Goal: Task Accomplishment & Management: Complete application form

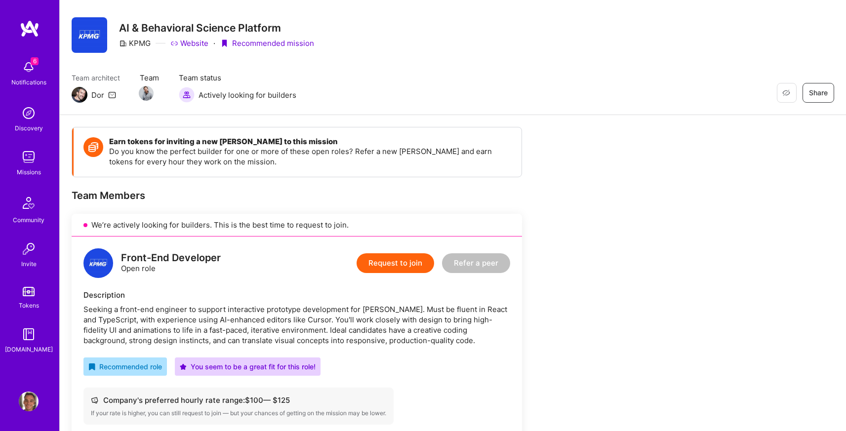
scroll to position [18, 0]
click at [188, 321] on div "Seeking a front-end engineer to support interactive prototype development for […" at bounding box center [296, 324] width 427 height 41
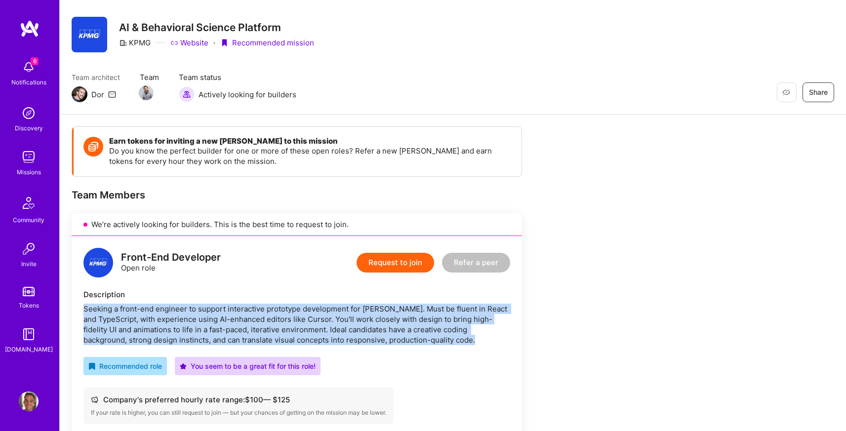
click at [188, 321] on div "Seeking a front-end engineer to support interactive prototype development for […" at bounding box center [296, 324] width 427 height 41
click at [203, 329] on div "Seeking a front-end engineer to support interactive prototype development for […" at bounding box center [296, 324] width 427 height 41
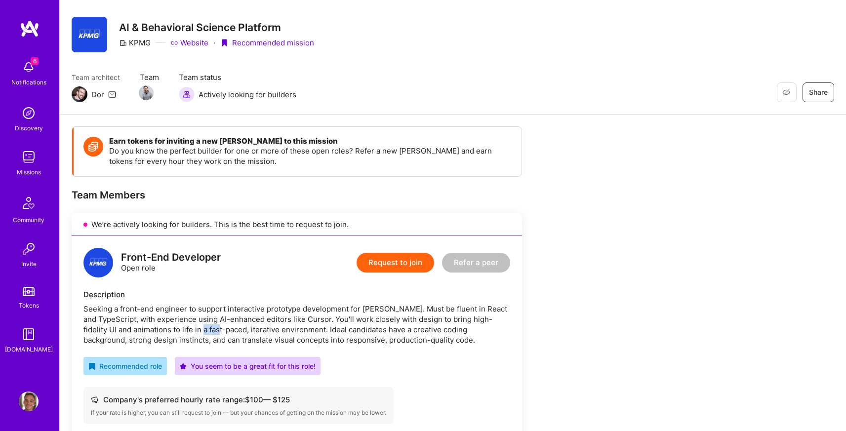
click at [203, 329] on div "Seeking a front-end engineer to support interactive prototype development for […" at bounding box center [296, 324] width 427 height 41
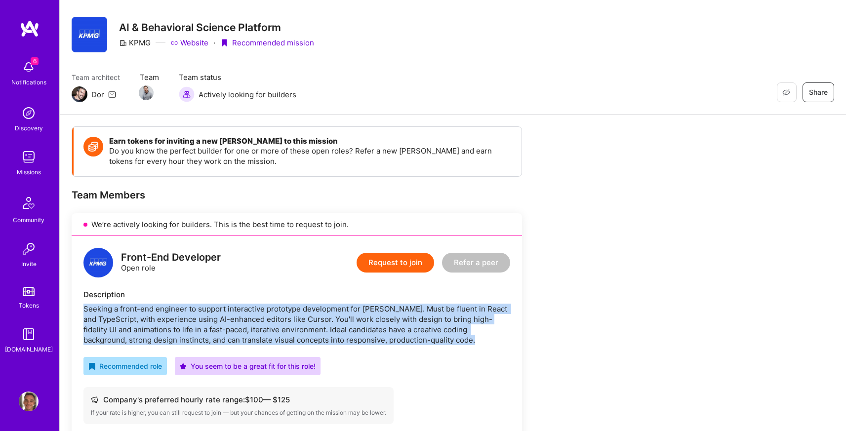
click at [203, 329] on div "Seeking a front-end engineer to support interactive prototype development for […" at bounding box center [296, 324] width 427 height 41
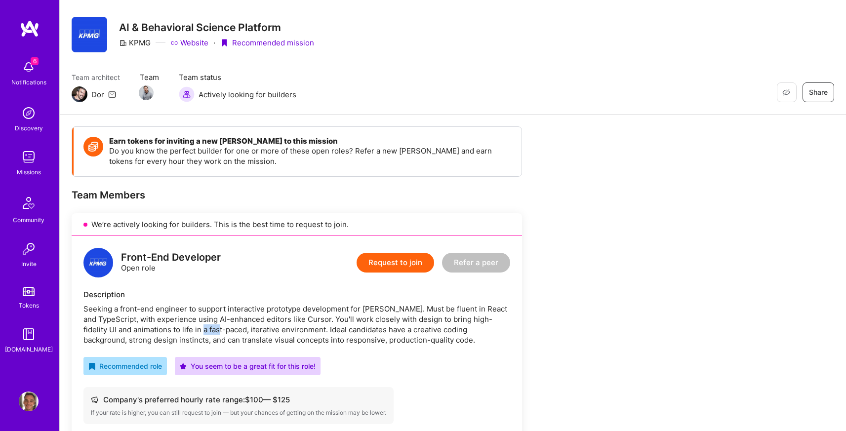
click at [203, 329] on div "Seeking a front-end engineer to support interactive prototype development for […" at bounding box center [296, 324] width 427 height 41
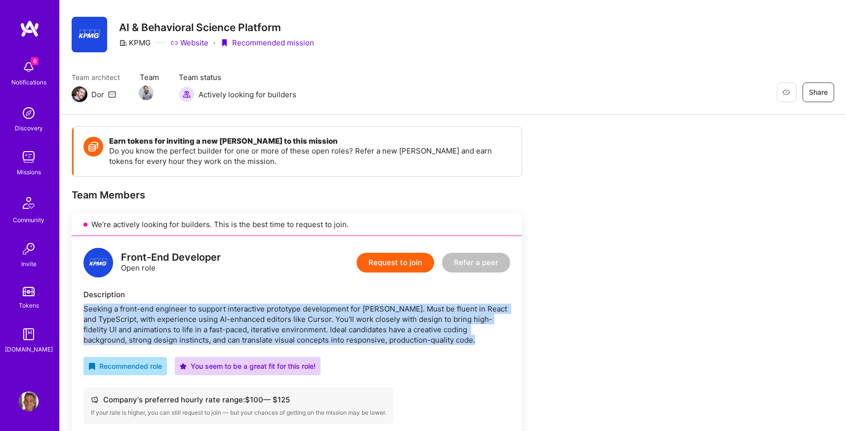
click at [203, 329] on div "Seeking a front-end engineer to support interactive prototype development for […" at bounding box center [296, 324] width 427 height 41
click at [234, 336] on div "Seeking a front-end engineer to support interactive prototype development for […" at bounding box center [296, 324] width 427 height 41
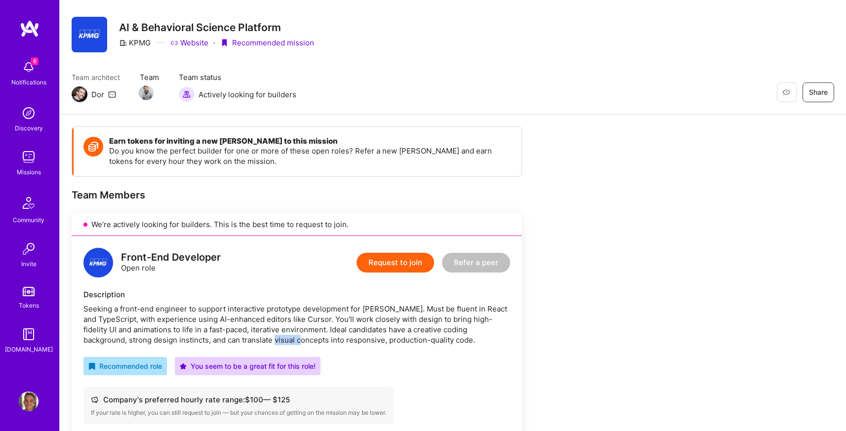
click at [234, 336] on div "Seeking a front-end engineer to support interactive prototype development for […" at bounding box center [296, 324] width 427 height 41
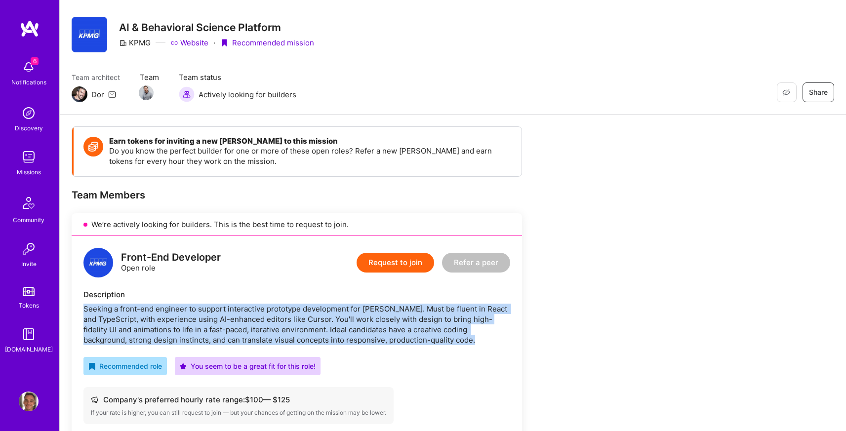
click at [234, 336] on div "Seeking a front-end engineer to support interactive prototype development for […" at bounding box center [296, 324] width 427 height 41
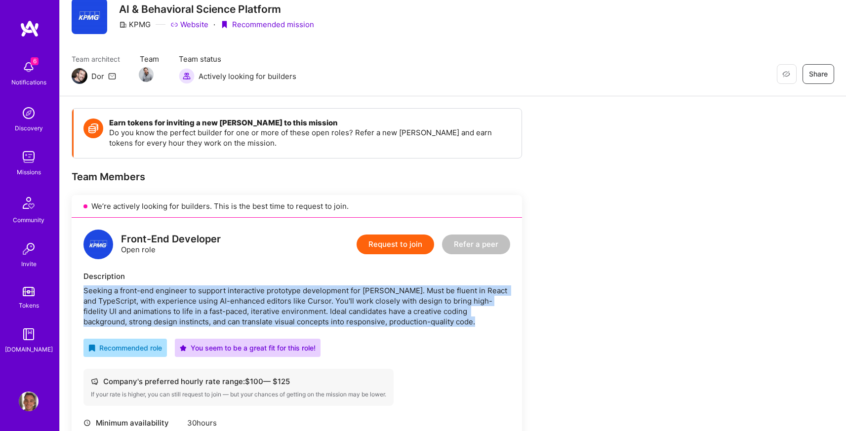
scroll to position [0, 0]
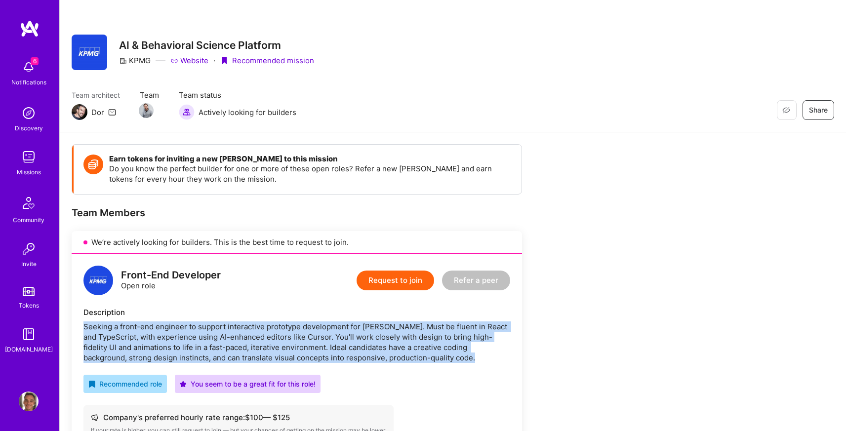
click at [373, 278] on button "Request to join" at bounding box center [396, 281] width 78 height 20
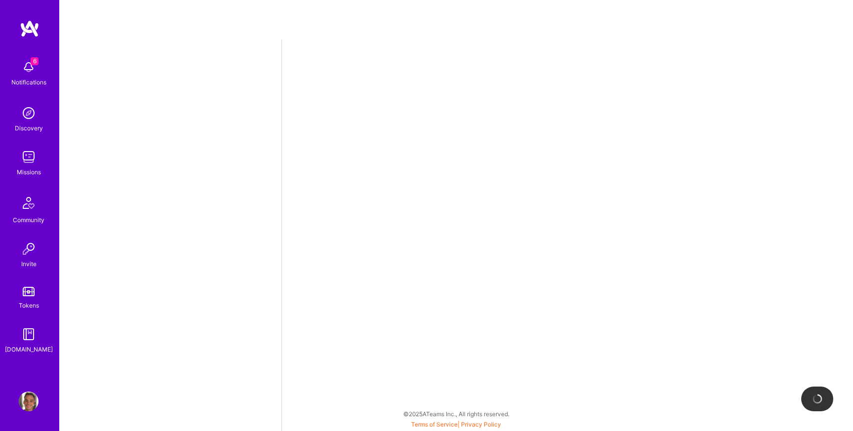
select select "US"
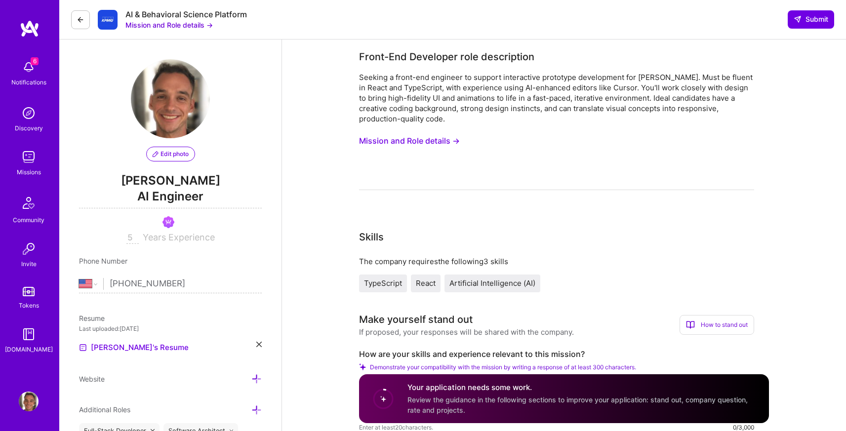
click at [131, 236] on input "5" at bounding box center [132, 238] width 12 height 12
click at [159, 239] on span "Years Experience" at bounding box center [179, 237] width 72 height 10
click at [160, 239] on span "Years Experience" at bounding box center [179, 237] width 72 height 10
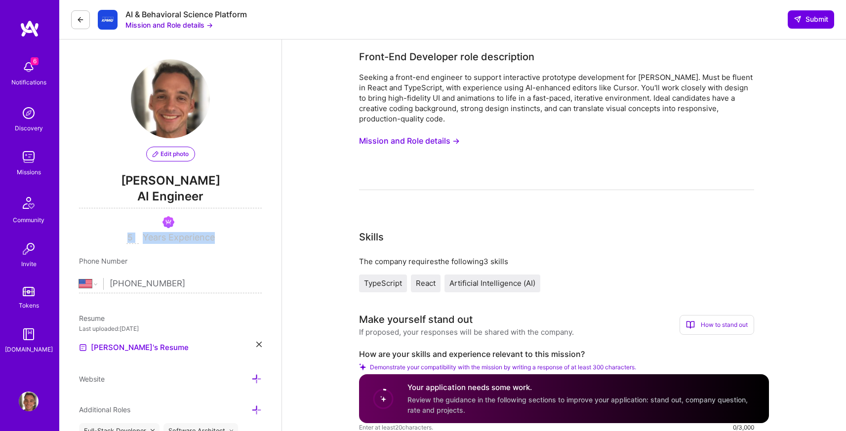
click at [160, 239] on span "Years Experience" at bounding box center [179, 237] width 72 height 10
click at [182, 242] on div "5 Years Experience" at bounding box center [170, 238] width 183 height 12
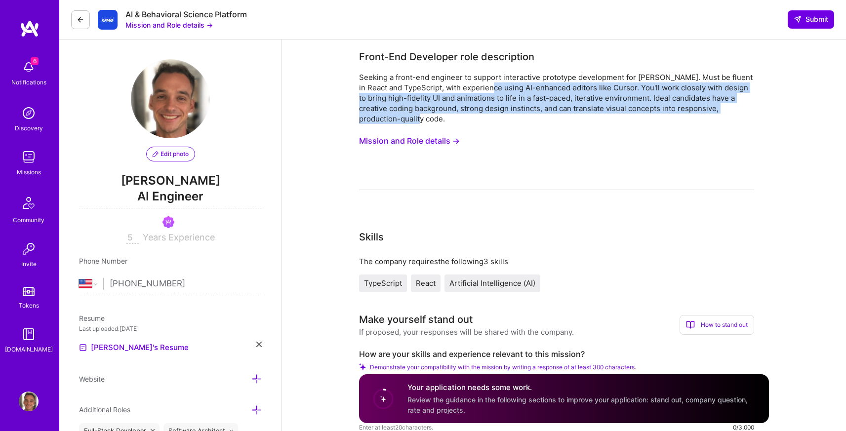
drag, startPoint x: 487, startPoint y: 85, endPoint x: 508, endPoint y: 118, distance: 38.4
click at [508, 118] on div "Seeking a front-end engineer to support interactive prototype development for […" at bounding box center [556, 98] width 395 height 52
drag, startPoint x: 508, startPoint y: 118, endPoint x: 485, endPoint y: 118, distance: 22.2
click at [508, 118] on div "Seeking a front-end engineer to support interactive prototype development for […" at bounding box center [556, 98] width 395 height 52
drag, startPoint x: 464, startPoint y: 116, endPoint x: 397, endPoint y: 99, distance: 69.8
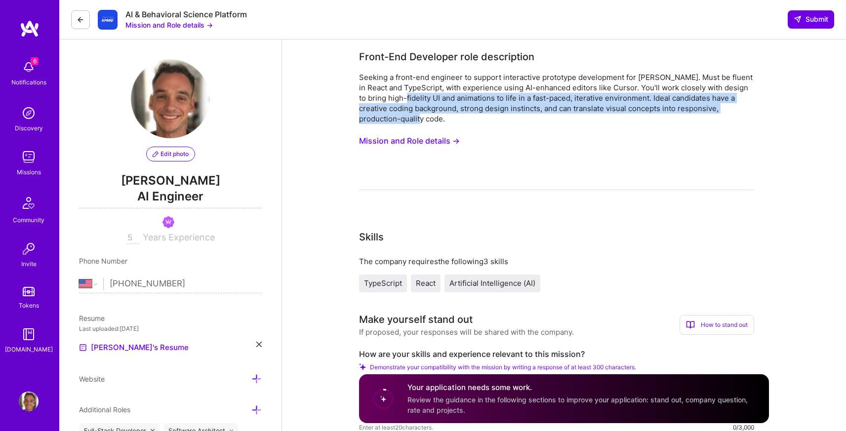
click at [397, 99] on div "Seeking a front-end engineer to support interactive prototype development for […" at bounding box center [556, 98] width 395 height 52
click at [396, 99] on div "Seeking a front-end engineer to support interactive prototype development for […" at bounding box center [556, 98] width 395 height 52
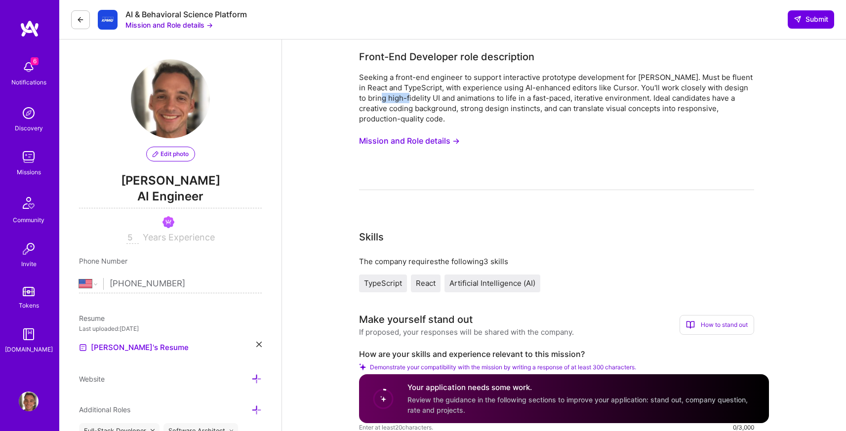
click at [396, 99] on div "Seeking a front-end engineer to support interactive prototype development for […" at bounding box center [556, 98] width 395 height 52
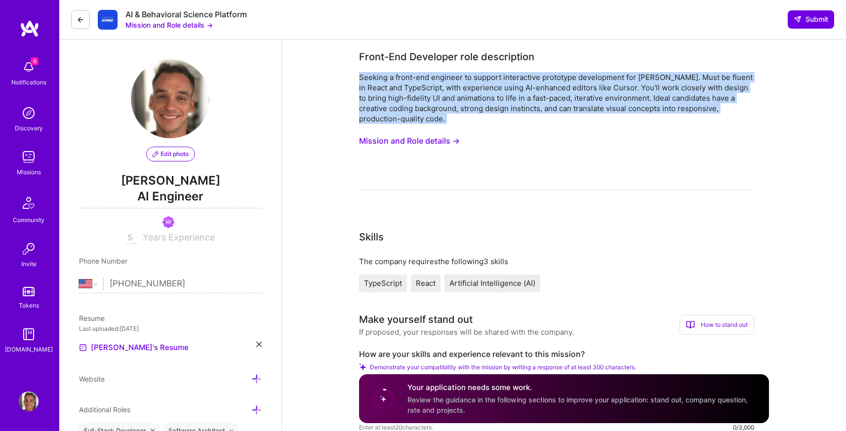
click at [396, 99] on div "Seeking a front-end engineer to support interactive prototype development for […" at bounding box center [556, 98] width 395 height 52
click at [414, 111] on div "Seeking a front-end engineer to support interactive prototype development for […" at bounding box center [556, 98] width 395 height 52
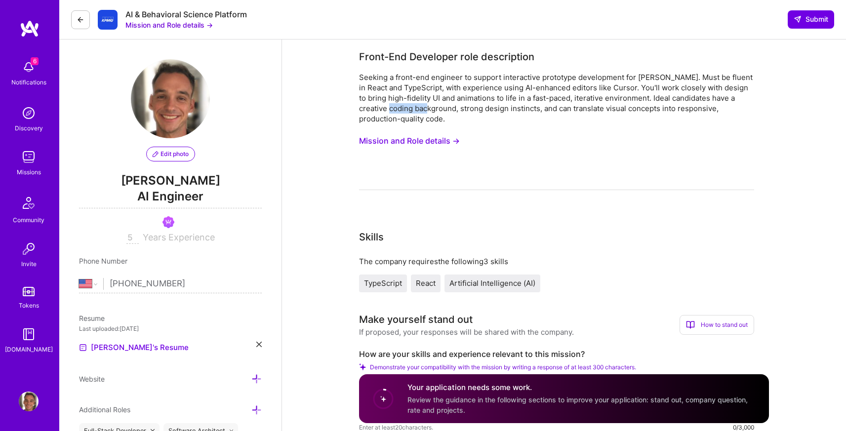
click at [414, 111] on div "Seeking a front-end engineer to support interactive prototype development for […" at bounding box center [556, 98] width 395 height 52
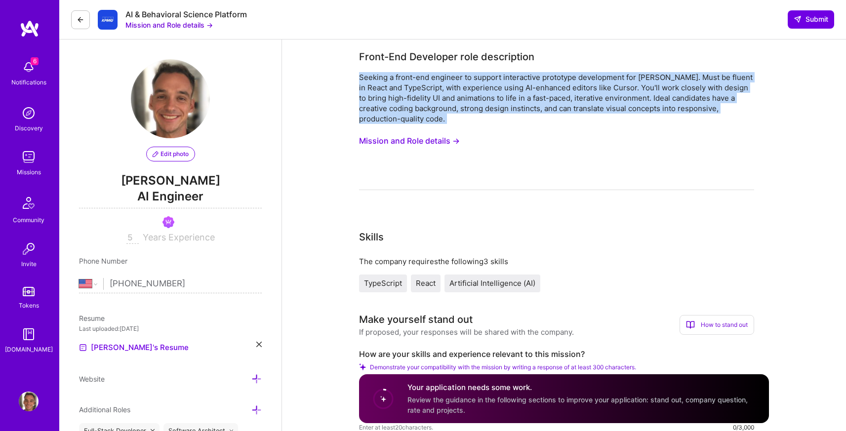
click at [414, 111] on div "Seeking a front-end engineer to support interactive prototype development for […" at bounding box center [556, 98] width 395 height 52
click at [418, 119] on div "Seeking a front-end engineer to support interactive prototype development for […" at bounding box center [556, 98] width 395 height 52
drag, startPoint x: 427, startPoint y: 121, endPoint x: 342, endPoint y: 74, distance: 97.3
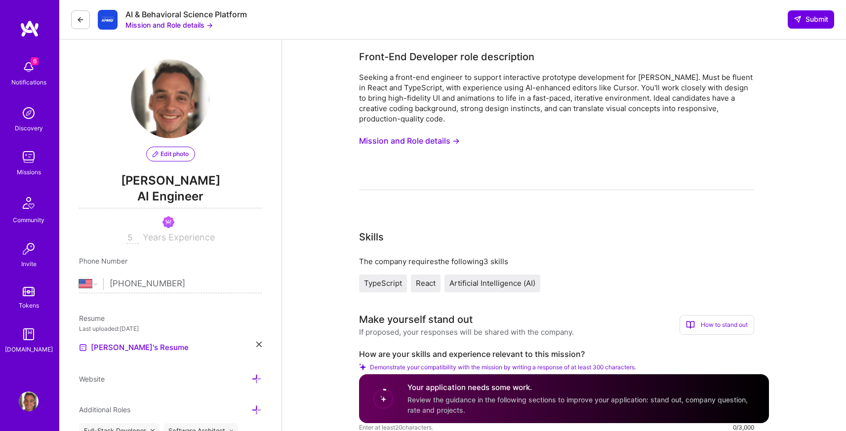
click at [186, 195] on span "AI Engineer" at bounding box center [170, 198] width 183 height 20
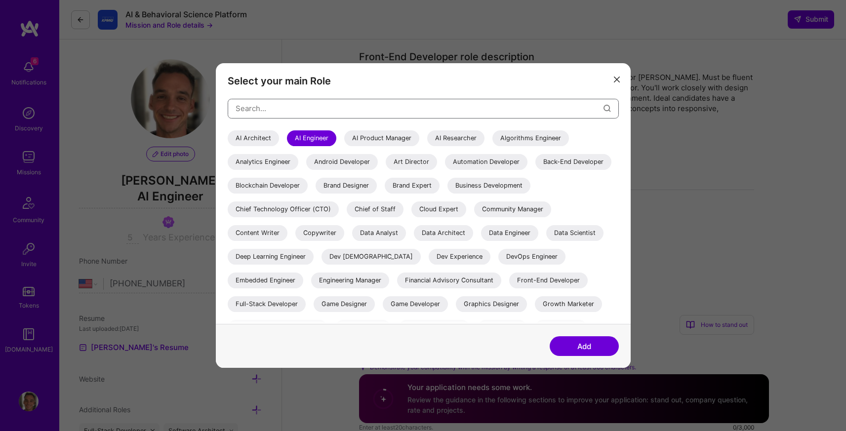
click at [309, 105] on input "modal" at bounding box center [420, 108] width 368 height 25
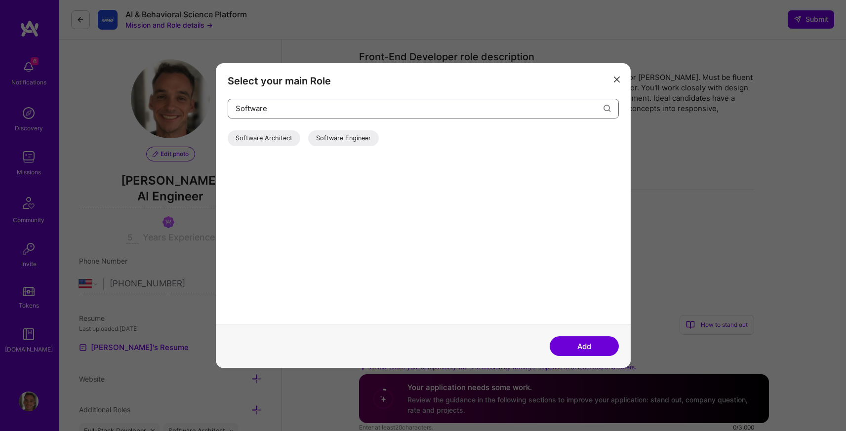
type input "Software"
click at [345, 139] on div "Software Engineer" at bounding box center [343, 138] width 71 height 16
click at [581, 346] on button "Add" at bounding box center [584, 346] width 69 height 20
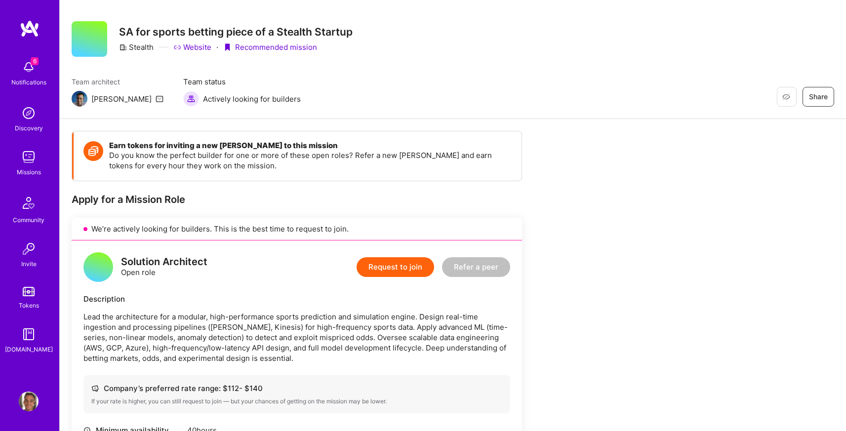
scroll to position [16, 0]
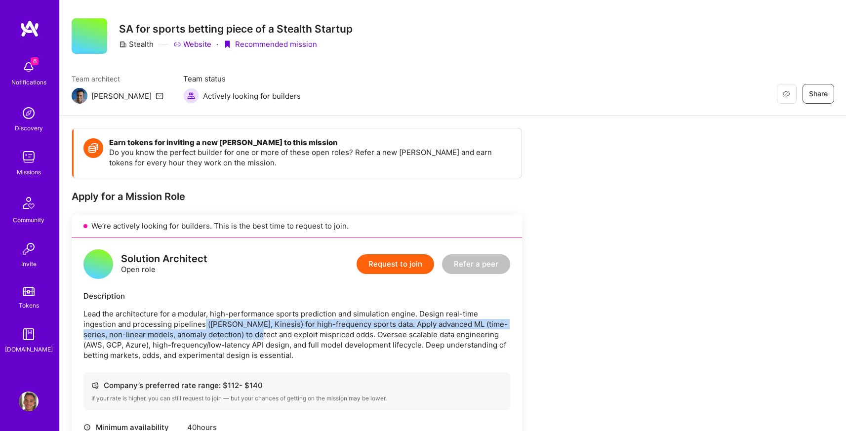
drag, startPoint x: 168, startPoint y: 327, endPoint x: 229, endPoint y: 338, distance: 61.7
click at [229, 338] on p "Lead the architecture for a modular, high-performance sports prediction and sim…" at bounding box center [296, 335] width 427 height 52
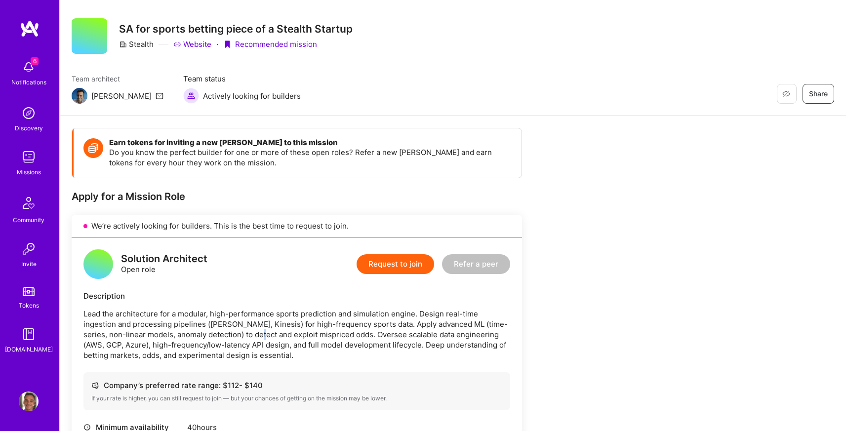
click at [229, 338] on p "Lead the architecture for a modular, high-performance sports prediction and sim…" at bounding box center [296, 335] width 427 height 52
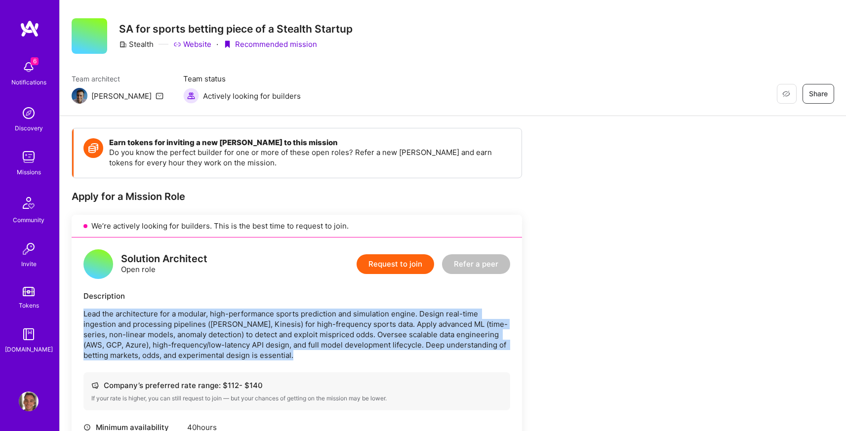
click at [229, 338] on p "Lead the architecture for a modular, high-performance sports prediction and sim…" at bounding box center [296, 335] width 427 height 52
click at [226, 340] on p "Lead the architecture for a modular, high-performance sports prediction and sim…" at bounding box center [296, 335] width 427 height 52
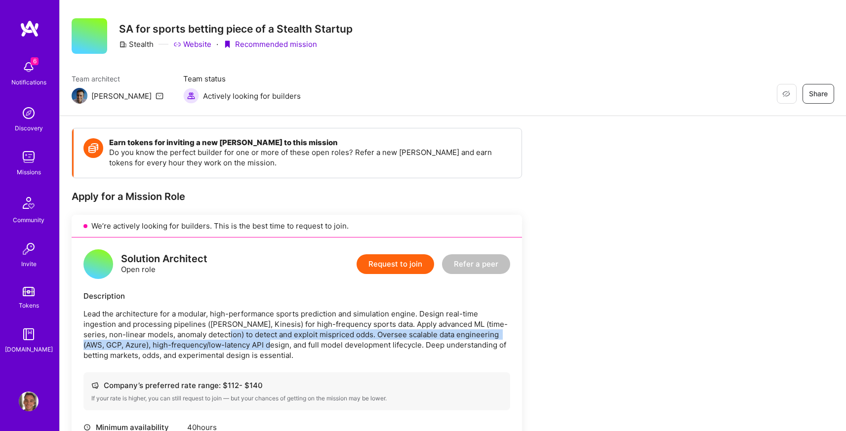
drag, startPoint x: 194, startPoint y: 333, endPoint x: 230, endPoint y: 345, distance: 37.9
click at [230, 345] on p "Lead the architecture for a modular, high-performance sports prediction and sim…" at bounding box center [296, 335] width 427 height 52
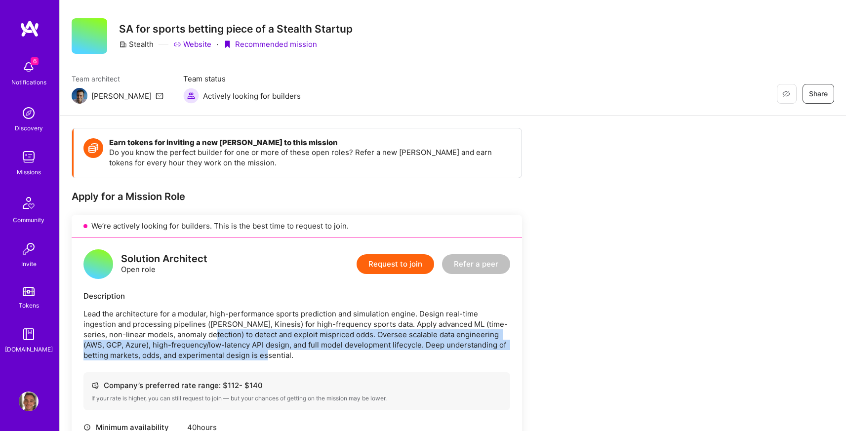
drag, startPoint x: 239, startPoint y: 355, endPoint x: 181, endPoint y: 338, distance: 59.7
click at [181, 338] on p "Lead the architecture for a modular, high-performance sports prediction and sim…" at bounding box center [296, 335] width 427 height 52
click at [181, 340] on p "Lead the architecture for a modular, high-performance sports prediction and sim…" at bounding box center [296, 335] width 427 height 52
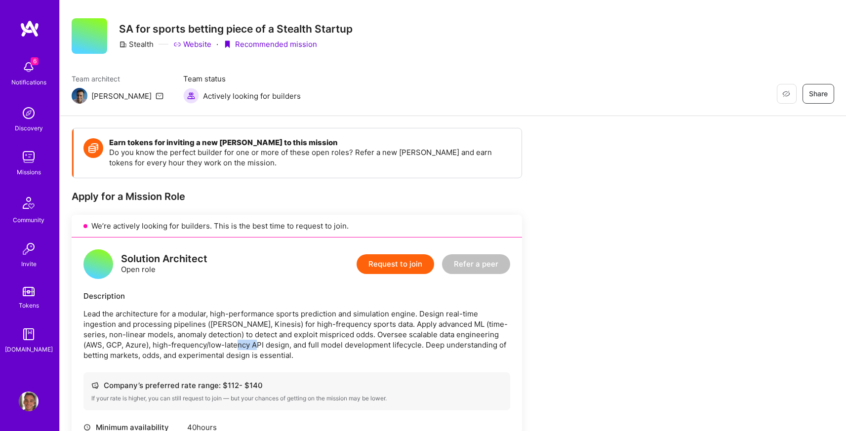
drag, startPoint x: 197, startPoint y: 341, endPoint x: 214, endPoint y: 347, distance: 17.8
click at [214, 347] on p "Lead the architecture for a modular, high-performance sports prediction and sim…" at bounding box center [296, 335] width 427 height 52
click at [218, 349] on p "Lead the architecture for a modular, high-performance sports prediction and sim…" at bounding box center [296, 335] width 427 height 52
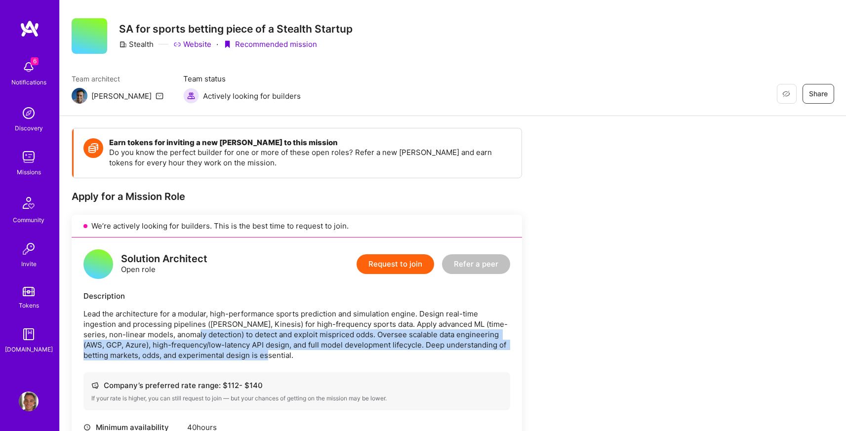
drag, startPoint x: 238, startPoint y: 352, endPoint x: 155, endPoint y: 325, distance: 87.3
click at [165, 329] on p "Lead the architecture for a modular, high-performance sports prediction and sim…" at bounding box center [296, 335] width 427 height 52
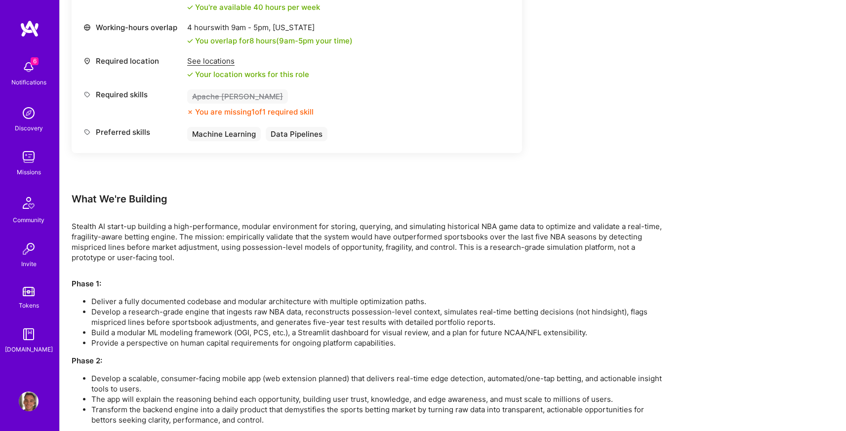
scroll to position [495, 0]
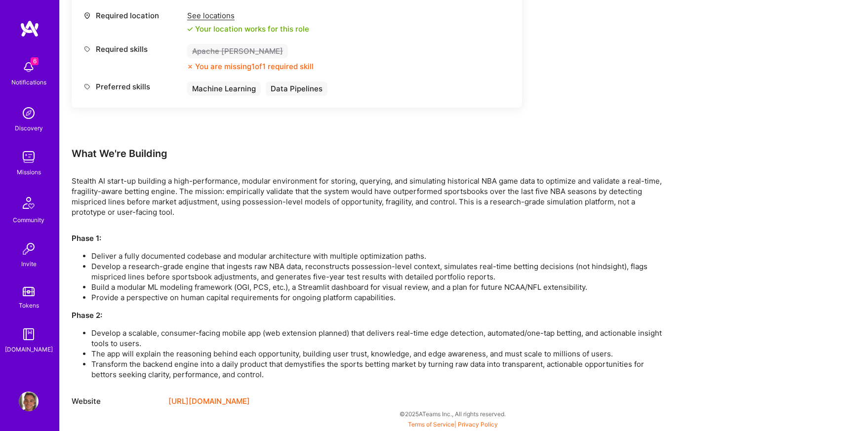
click at [225, 315] on p "Phase 2:" at bounding box center [368, 315] width 593 height 10
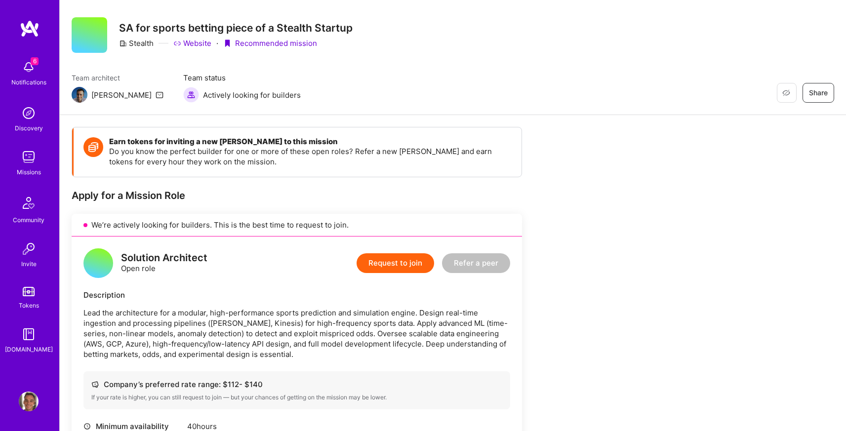
scroll to position [0, 0]
